Goal: Browse casually

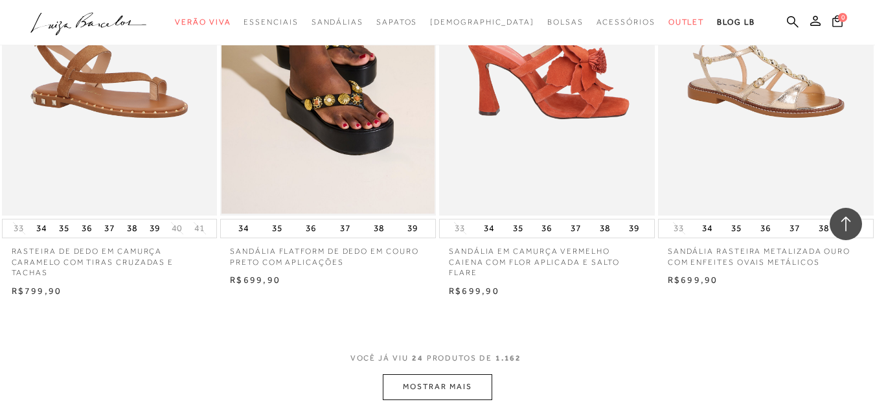
scroll to position [2267, 0]
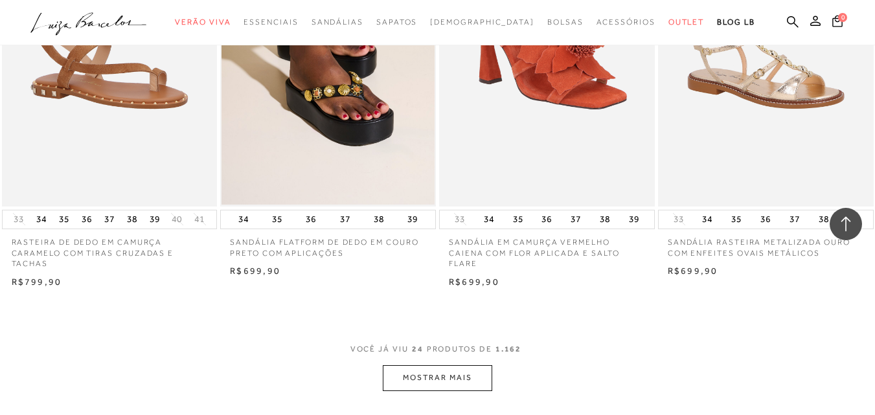
click at [438, 372] on button "MOSTRAR MAIS" at bounding box center [437, 377] width 109 height 25
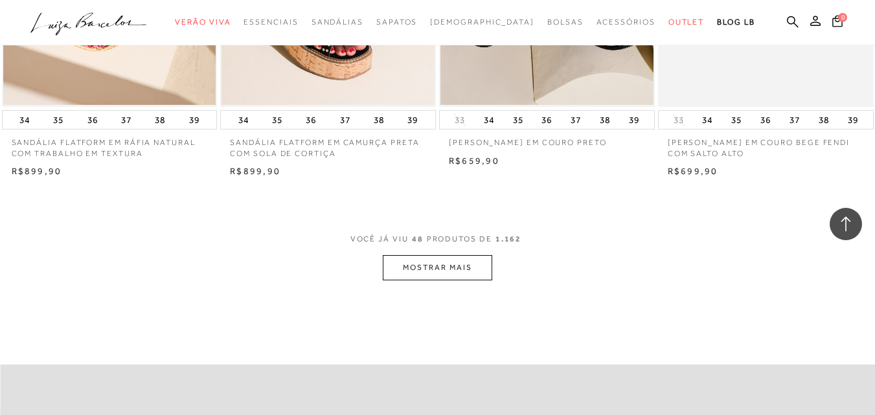
scroll to position [4922, 0]
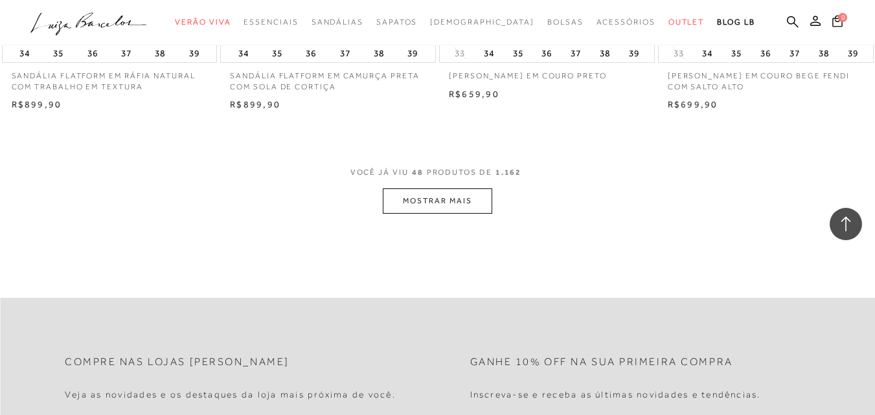
click at [462, 202] on button "MOSTRAR MAIS" at bounding box center [437, 200] width 109 height 25
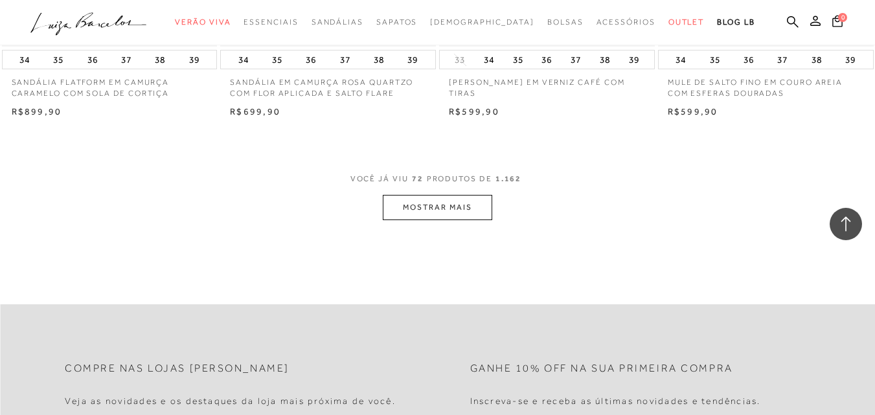
scroll to position [7383, 0]
click at [442, 203] on button "MOSTRAR MAIS" at bounding box center [437, 206] width 109 height 25
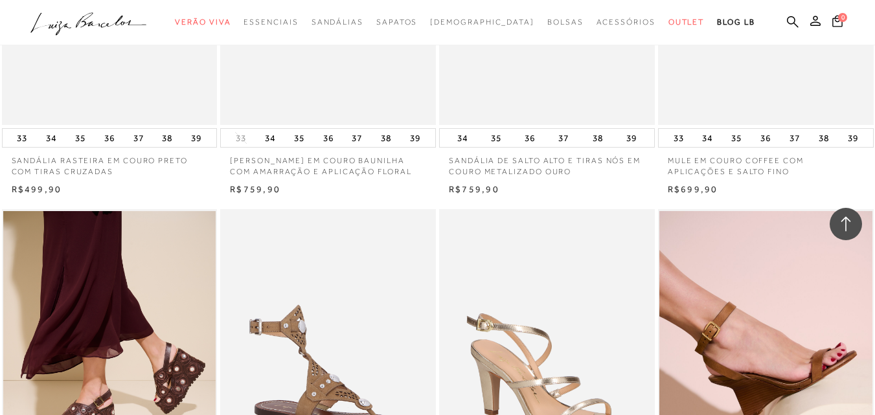
scroll to position [8419, 0]
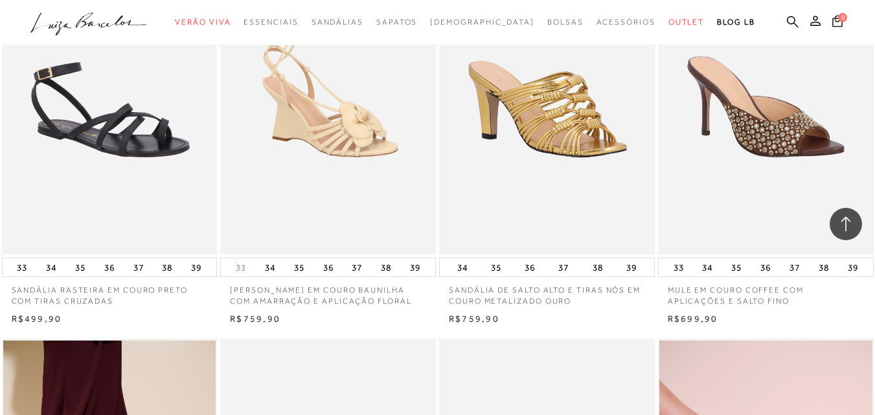
click at [573, 153] on img at bounding box center [547, 92] width 214 height 323
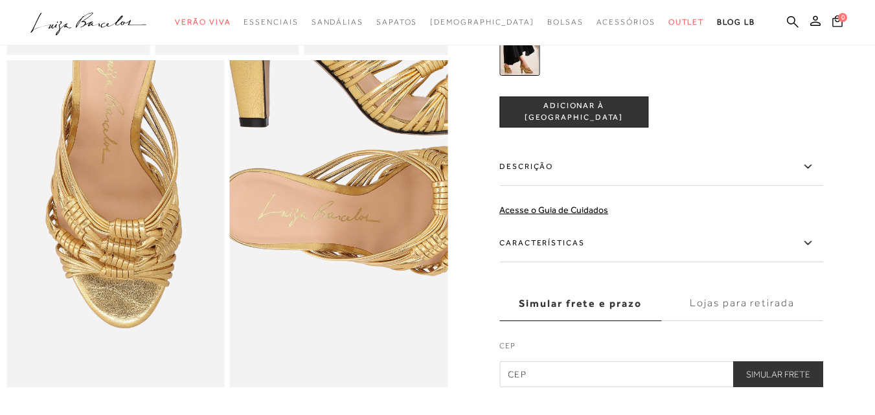
scroll to position [583, 0]
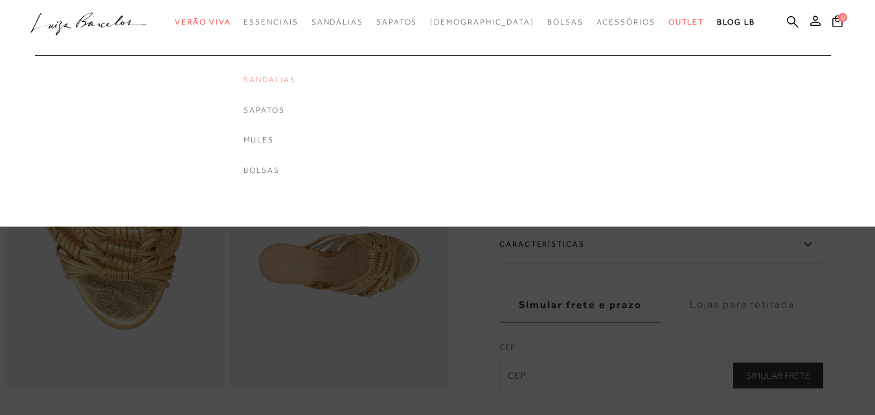
click at [295, 78] on link "Sandálias" at bounding box center [270, 79] width 52 height 11
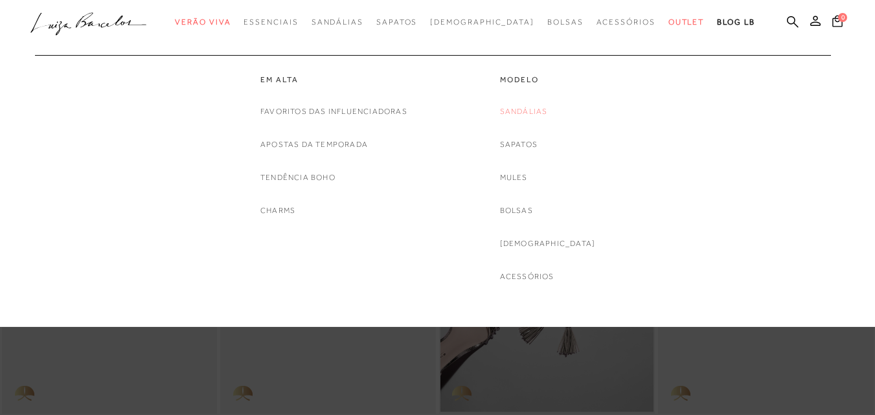
click at [545, 109] on link "Sandálias" at bounding box center [524, 112] width 48 height 14
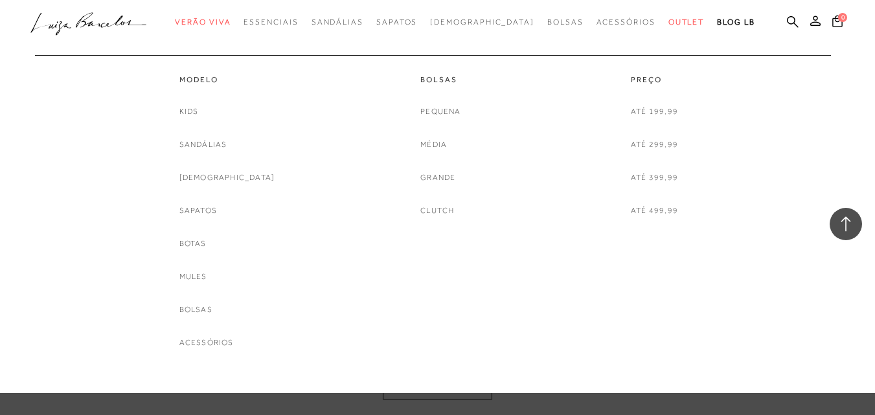
scroll to position [2267, 0]
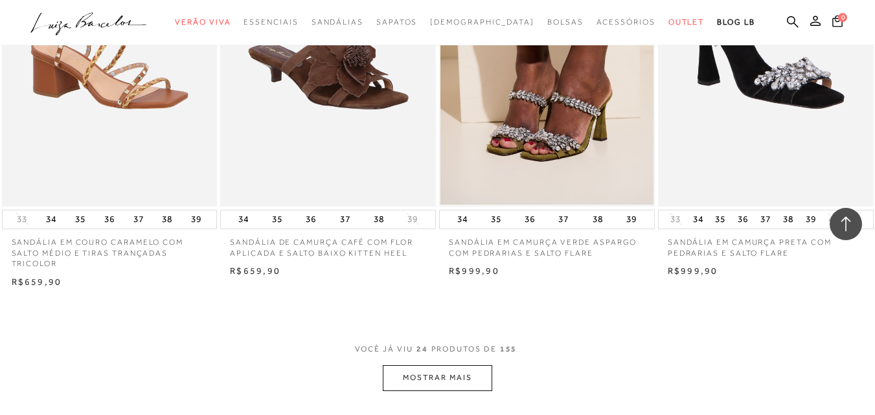
click at [440, 372] on button "MOSTRAR MAIS" at bounding box center [437, 377] width 109 height 25
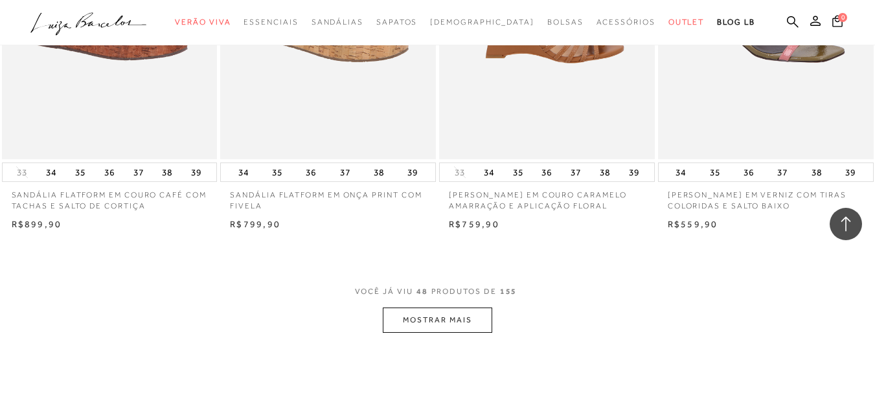
scroll to position [4792, 0]
click at [439, 313] on button "MOSTRAR MAIS" at bounding box center [437, 319] width 109 height 25
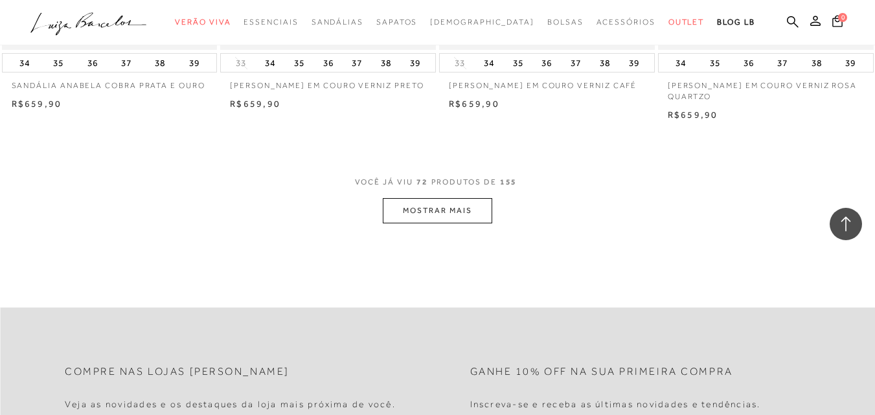
scroll to position [7383, 0]
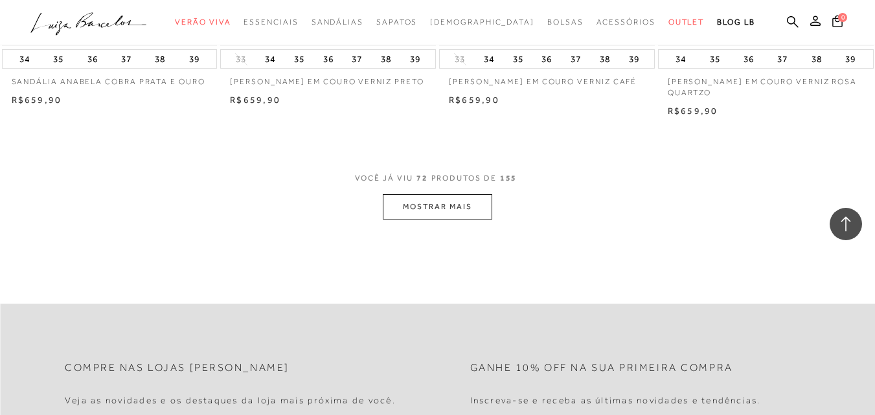
click at [471, 210] on button "MOSTRAR MAIS" at bounding box center [437, 206] width 109 height 25
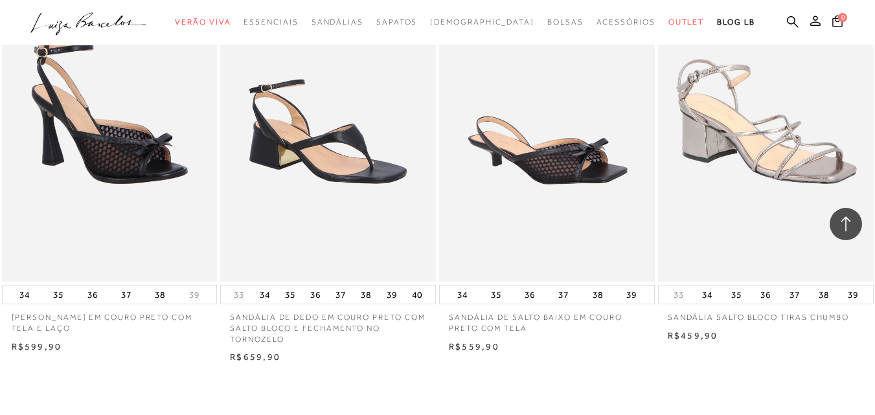
scroll to position [9779, 0]
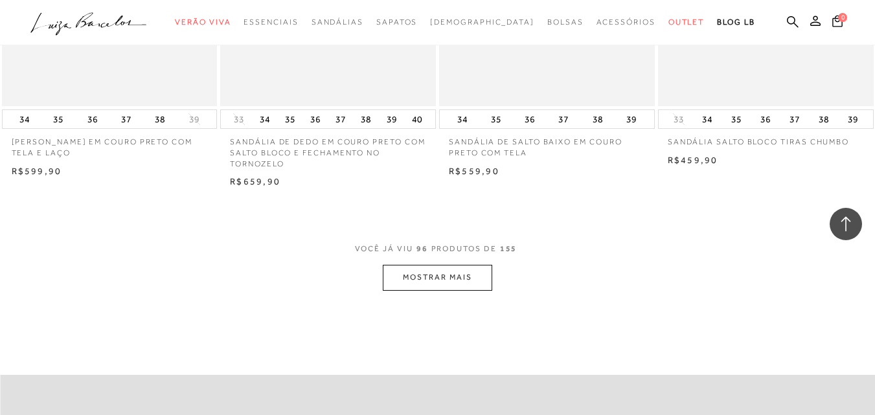
click at [459, 271] on button "MOSTRAR MAIS" at bounding box center [437, 277] width 109 height 25
